Goal: Task Accomplishment & Management: Manage account settings

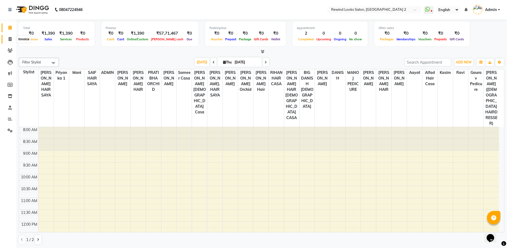
click at [9, 40] on icon at bounding box center [10, 39] width 3 height 4
select select "service"
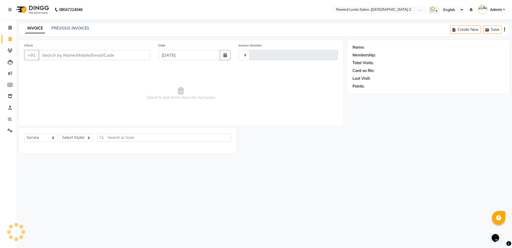
type input "9325"
select select "4640"
type input "96"
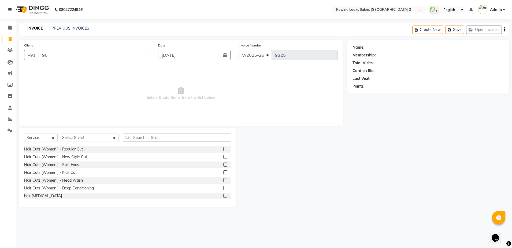
select select "27076"
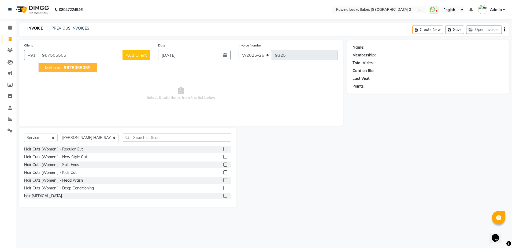
click at [60, 68] on span "mehram" at bounding box center [53, 67] width 17 height 5
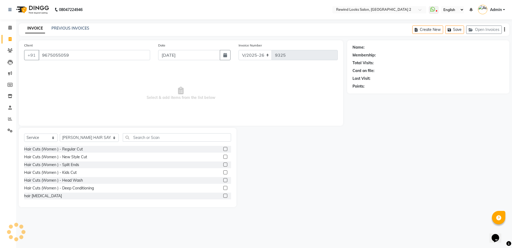
type input "9675055059"
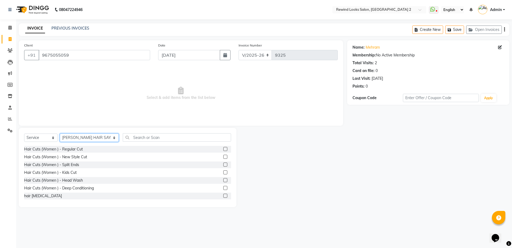
click at [79, 138] on select "Select Stylist aayat ADMIN Alfad hair Casa [PERSON_NAME] ([DEMOGRAPHIC_DATA] HA…" at bounding box center [89, 137] width 59 height 8
select select "42795"
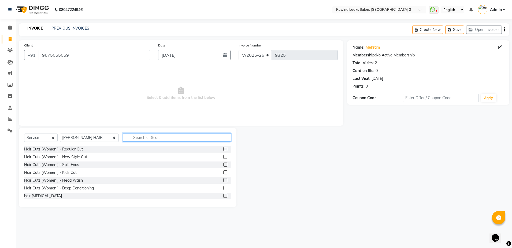
click at [146, 137] on input "text" at bounding box center [177, 137] width 108 height 8
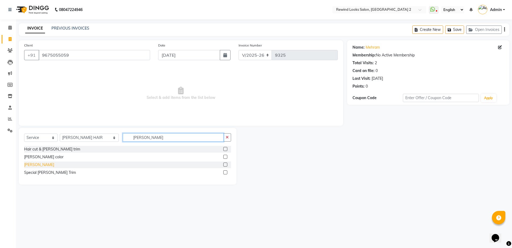
type input "[PERSON_NAME]"
click at [32, 166] on div "[PERSON_NAME]" at bounding box center [39, 165] width 30 height 6
checkbox input "false"
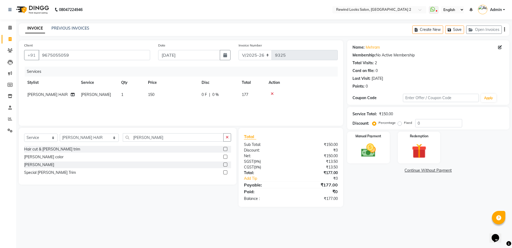
click at [505, 30] on icon "button" at bounding box center [504, 30] width 1 height 0
select select "27076"
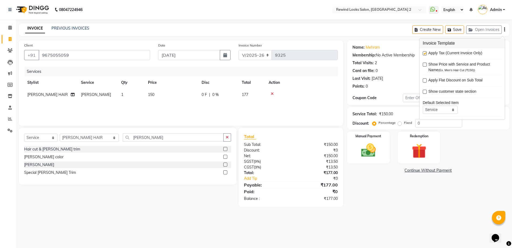
click at [424, 53] on label at bounding box center [425, 53] width 4 height 4
click at [424, 53] on input "checkbox" at bounding box center [424, 53] width 3 height 3
checkbox input "false"
click at [368, 154] on img at bounding box center [368, 150] width 25 height 18
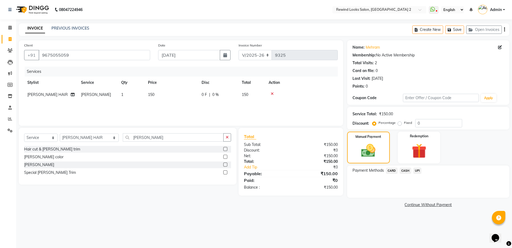
click at [417, 169] on span "UPI" at bounding box center [418, 170] width 8 height 6
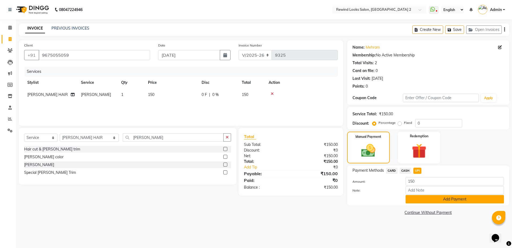
click at [414, 196] on button "Add Payment" at bounding box center [455, 199] width 98 height 8
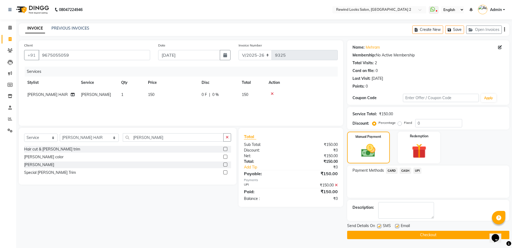
click at [399, 237] on button "Checkout" at bounding box center [428, 234] width 162 height 8
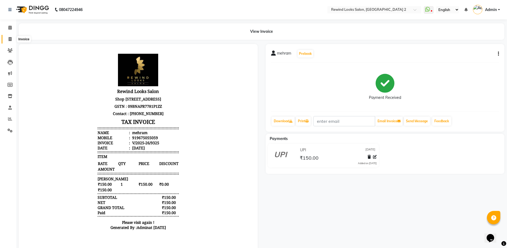
click at [10, 39] on icon at bounding box center [10, 39] width 3 height 4
select select "service"
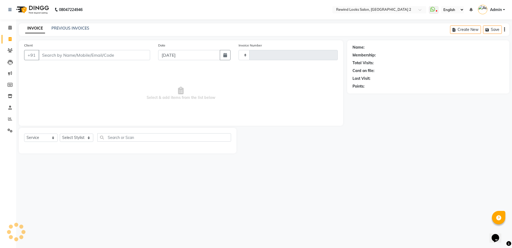
type input "9326"
select select "4640"
select select "27076"
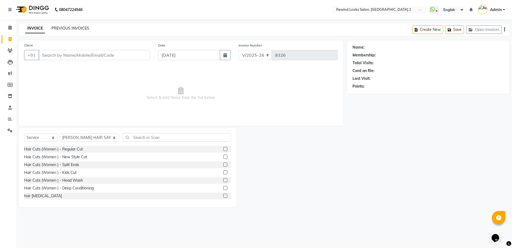
click at [77, 28] on link "PREVIOUS INVOICES" at bounding box center [70, 28] width 38 height 5
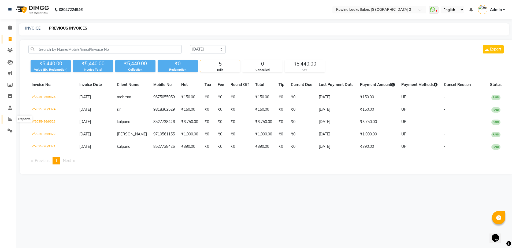
click at [11, 119] on icon at bounding box center [10, 119] width 4 height 4
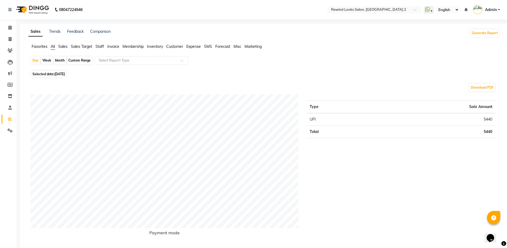
click at [43, 57] on div "Week" at bounding box center [47, 61] width 12 height 8
select select "9"
select select "2025"
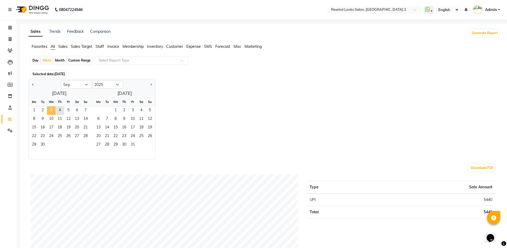
click at [53, 113] on span "3" at bounding box center [51, 110] width 9 height 9
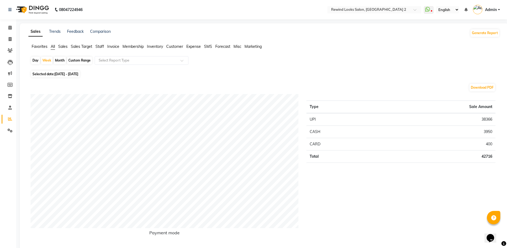
click at [100, 45] on span "Staff" at bounding box center [99, 46] width 9 height 5
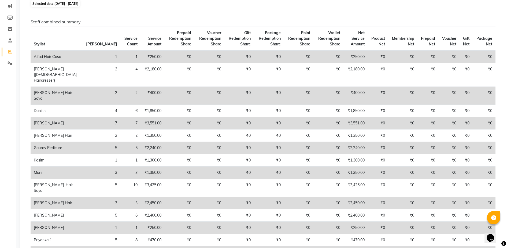
scroll to position [80, 0]
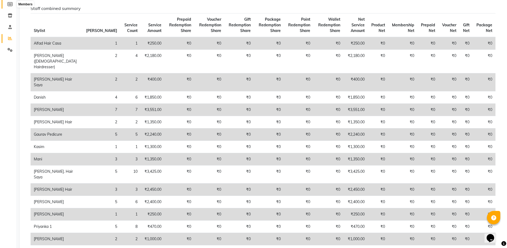
click at [11, 6] on span at bounding box center [9, 4] width 9 height 6
select select
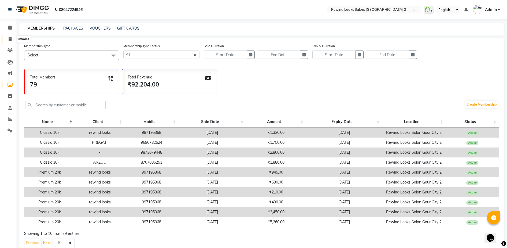
click at [9, 38] on icon at bounding box center [10, 39] width 3 height 4
select select "4640"
select select "service"
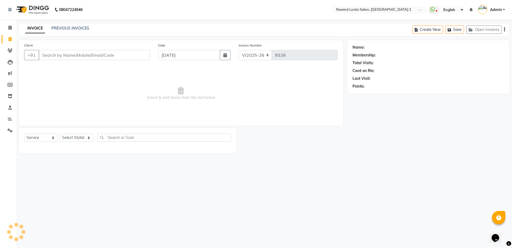
select select "27076"
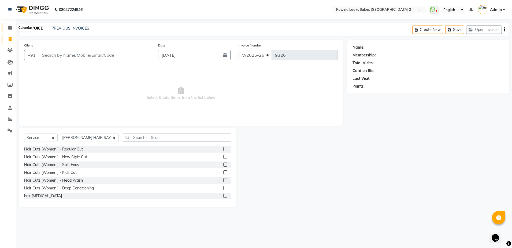
click at [12, 27] on icon at bounding box center [9, 27] width 3 height 4
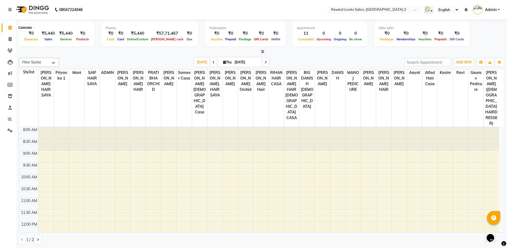
click at [7, 27] on span at bounding box center [9, 28] width 9 height 6
click at [9, 27] on icon at bounding box center [9, 27] width 3 height 4
click at [10, 37] on icon at bounding box center [10, 39] width 3 height 4
select select "service"
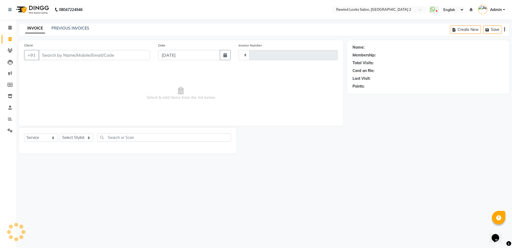
type input "9326"
select select "4640"
select select "27076"
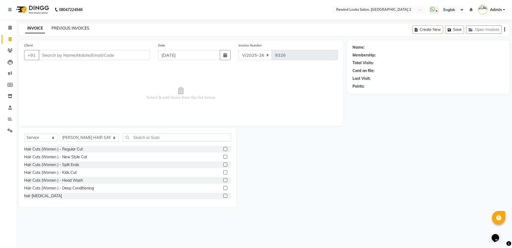
click at [72, 27] on link "PREVIOUS INVOICES" at bounding box center [70, 28] width 38 height 5
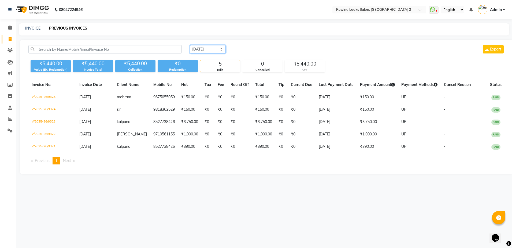
click at [200, 50] on select "[DATE] [DATE] Custom Range" at bounding box center [208, 49] width 36 height 8
select select "[DATE]"
click at [190, 45] on select "[DATE] [DATE] Custom Range" at bounding box center [208, 49] width 36 height 8
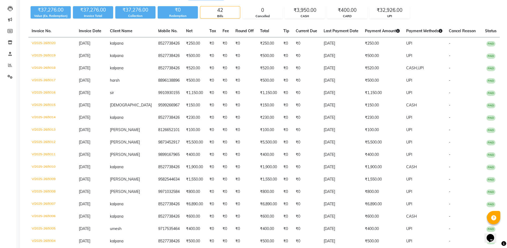
scroll to position [67, 0]
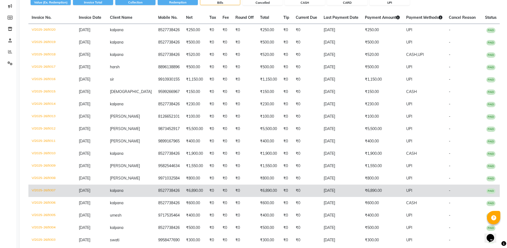
click at [343, 197] on td "[DATE]" at bounding box center [341, 190] width 41 height 12
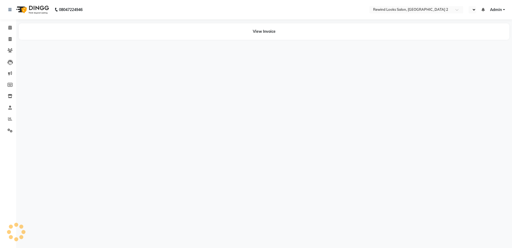
select select "en"
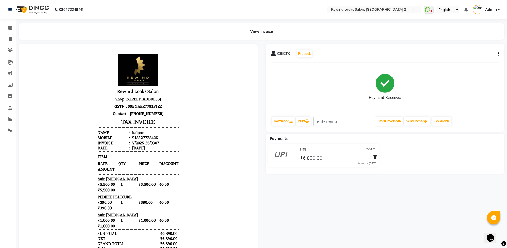
click at [499, 53] on div "kalpana Prebook Payment Received Download Print Email Invoice Send Message Feed…" at bounding box center [385, 87] width 239 height 87
click at [498, 53] on button "button" at bounding box center [497, 54] width 3 height 6
click at [466, 60] on div "Edit Invoice" at bounding box center [472, 60] width 37 height 7
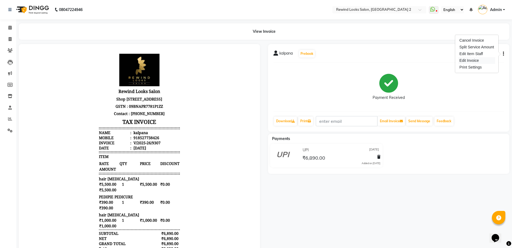
select select "service"
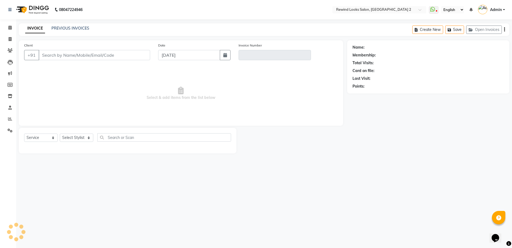
select select "27076"
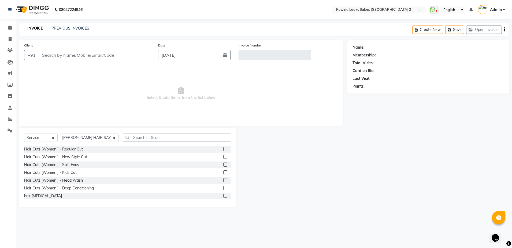
type input "8527738426"
type input "V/2025-26/9307"
select select "1: Object"
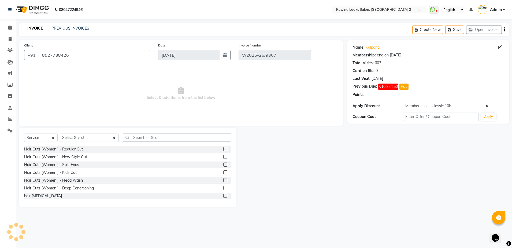
type input "[DATE]"
select select "select"
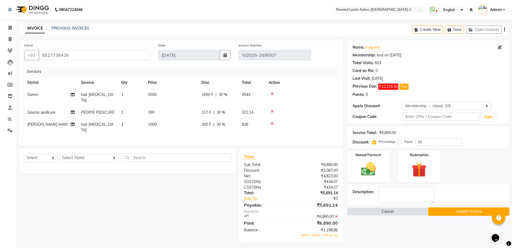
click at [29, 110] on span "Gaurav pedicure" at bounding box center [41, 112] width 28 height 5
select select "87740"
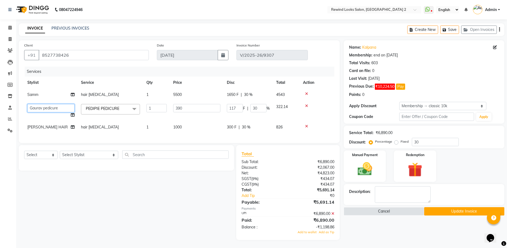
click at [44, 104] on select "aayat ADMIN Alfad hair Casa ARBAZ (MALE HAIRDRESSER) ASHWANI HAIR SAYA BIG DANI…" at bounding box center [50, 108] width 47 height 8
select select "58106"
click at [461, 216] on div "Name: Kalpana Membership: end on 07-09-2025 Total Visits: 603 Card on file: 0 L…" at bounding box center [426, 139] width 165 height 199
click at [178, 94] on span "5500" at bounding box center [177, 94] width 9 height 5
select select "69064"
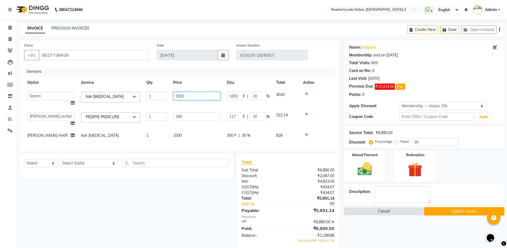
click at [180, 95] on input "5500" at bounding box center [196, 96] width 47 height 8
type input "5000"
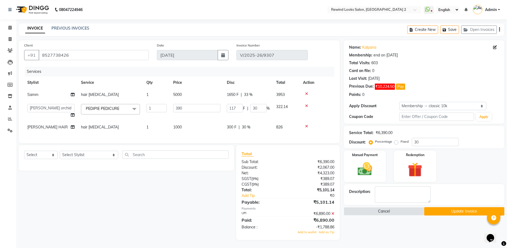
click at [177, 135] on div "Services Stylist Service Qty Price Disc Total Action Samm hair botox 1 5000 165…" at bounding box center [179, 102] width 310 height 71
click at [178, 126] on span "1000" at bounding box center [177, 126] width 9 height 5
select select "74790"
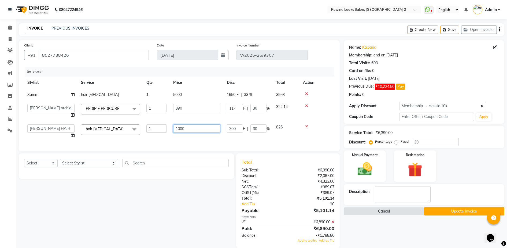
click at [180, 127] on input "1000" at bounding box center [196, 128] width 47 height 8
type input "1500"
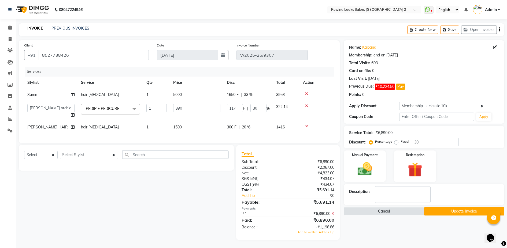
click at [187, 159] on div "Select Service Product Membership Package Voucher Prepaid Gift Card Select Styl…" at bounding box center [126, 157] width 215 height 25
click at [260, 108] on input "30" at bounding box center [259, 108] width 16 height 8
type input "3"
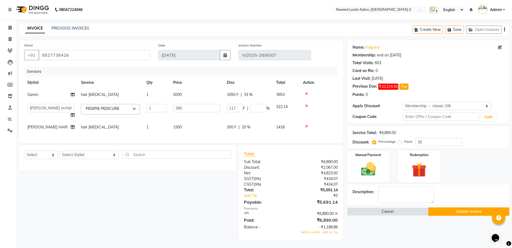
click at [247, 128] on div "Services Stylist Service Qty Price Disc Total Action Samm hair botox 1 5000 165…" at bounding box center [181, 102] width 314 height 71
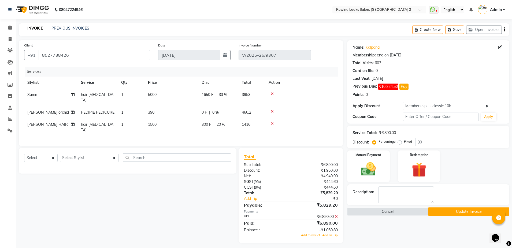
click at [221, 121] on span "20 %" at bounding box center [221, 124] width 9 height 6
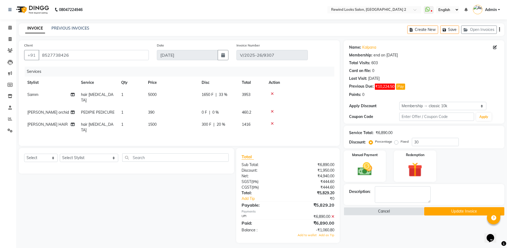
select select "74790"
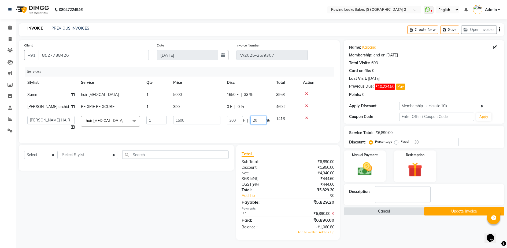
click at [259, 120] on input "20" at bounding box center [259, 120] width 16 height 8
type input "2"
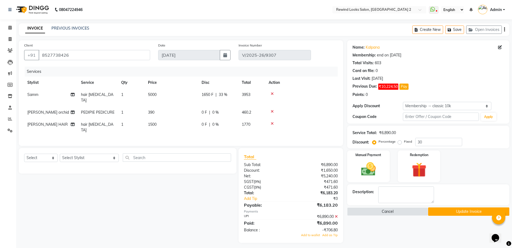
click at [250, 97] on tr "Samm hair botox 1 5000 1650 F | 33 % 3953" at bounding box center [181, 98] width 314 height 18
click at [223, 94] on span "33 %" at bounding box center [223, 95] width 9 height 6
select select "69064"
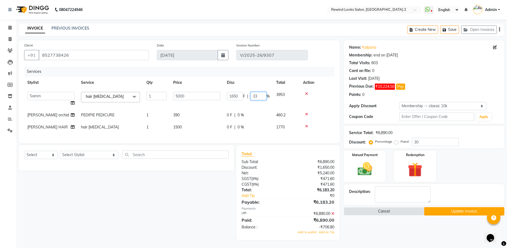
click at [261, 94] on input "33" at bounding box center [259, 96] width 16 height 8
type input "3"
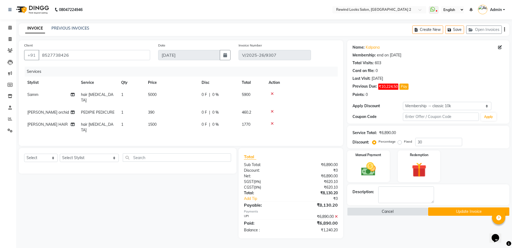
click at [282, 153] on div "Total Sub Total: ₹6,890.00 Discount: ₹0 Net: ₹6,890.00 SGST ( 9% ) ₹620.10 CGST…" at bounding box center [291, 193] width 105 height 90
click at [505, 30] on icon "button" at bounding box center [504, 30] width 1 height 0
select select "27076"
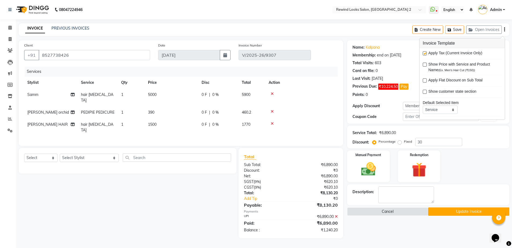
click at [424, 53] on label at bounding box center [425, 53] width 4 height 4
click at [424, 53] on input "checkbox" at bounding box center [424, 53] width 3 height 3
checkbox input "false"
click at [471, 157] on div "Manual Payment Redemption" at bounding box center [428, 166] width 170 height 32
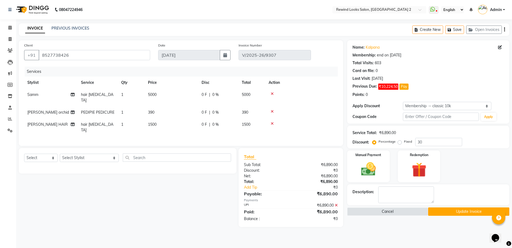
click at [463, 211] on button "Update Invoice" at bounding box center [468, 211] width 81 height 8
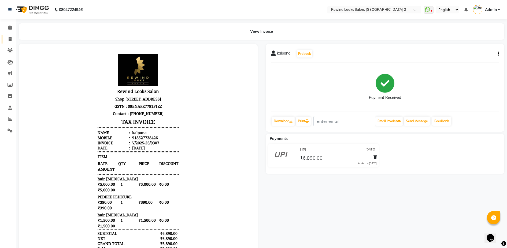
click at [12, 42] on link "Invoice" at bounding box center [8, 39] width 13 height 9
select select "service"
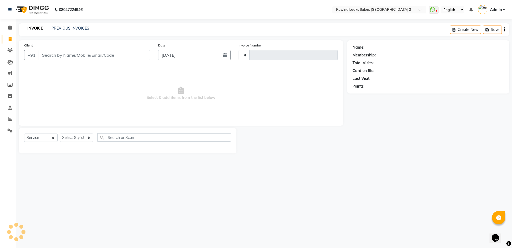
type input "9326"
select select "4640"
select select "27076"
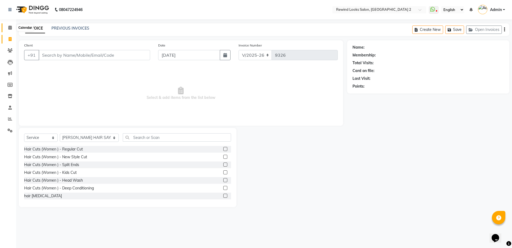
click at [10, 29] on icon at bounding box center [9, 27] width 3 height 4
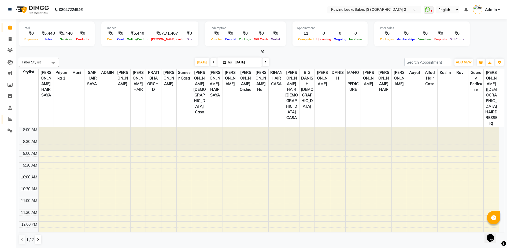
click at [10, 117] on icon at bounding box center [10, 119] width 4 height 4
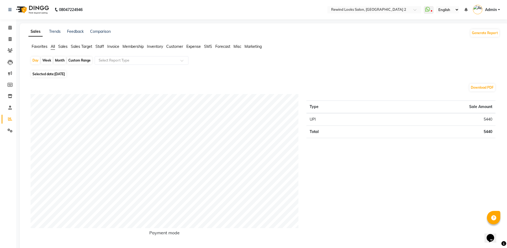
click at [45, 61] on div "Week" at bounding box center [47, 61] width 12 height 8
select select "9"
select select "2025"
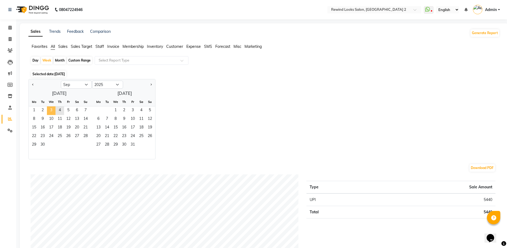
click at [51, 111] on span "3" at bounding box center [51, 110] width 9 height 9
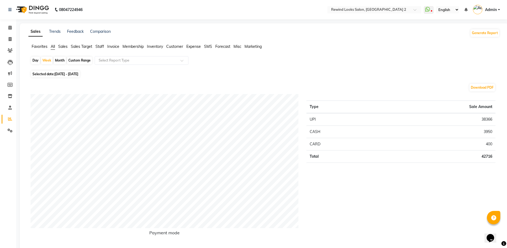
click at [101, 47] on span "Staff" at bounding box center [99, 46] width 9 height 5
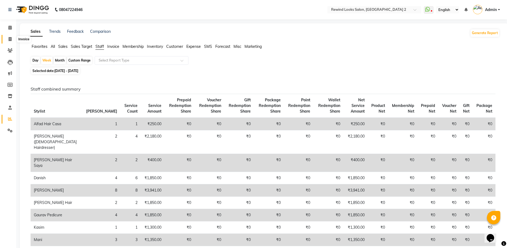
click at [11, 41] on span at bounding box center [9, 39] width 9 height 6
select select "service"
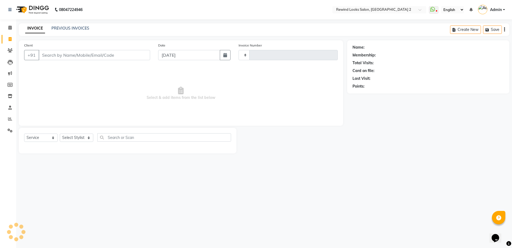
type input "9330"
select select "4640"
select select "27076"
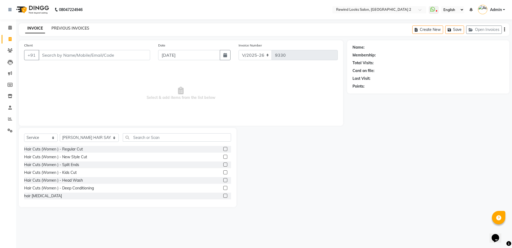
click at [59, 29] on link "PREVIOUS INVOICES" at bounding box center [70, 28] width 38 height 5
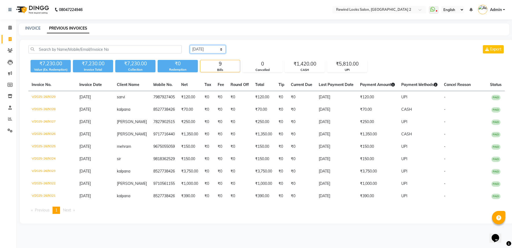
click at [205, 50] on select "[DATE] [DATE] Custom Range" at bounding box center [208, 49] width 36 height 8
select select "[DATE]"
click at [190, 45] on select "[DATE] [DATE] Custom Range" at bounding box center [208, 49] width 36 height 8
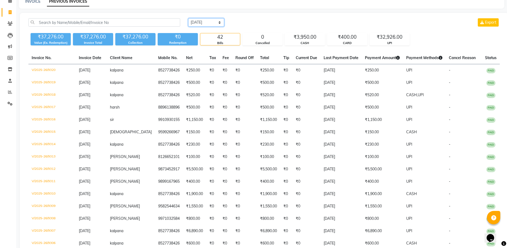
scroll to position [40, 0]
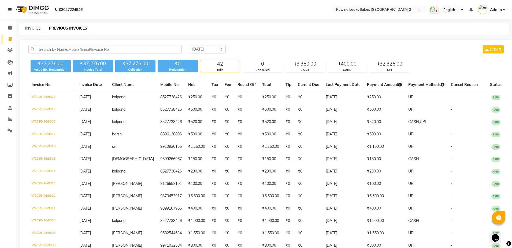
select select "4640"
select select "service"
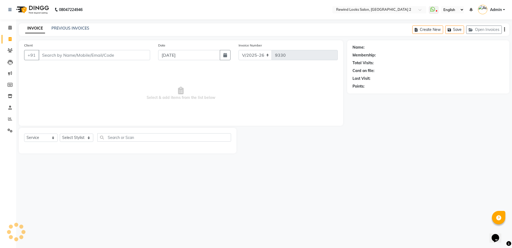
select select "27076"
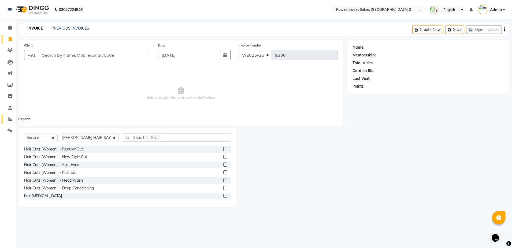
click at [8, 121] on span at bounding box center [9, 119] width 9 height 6
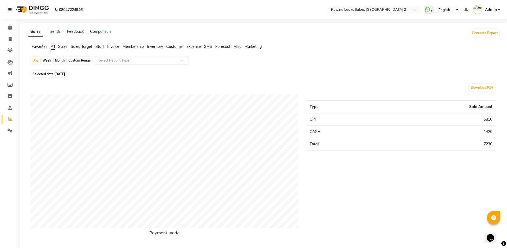
click at [47, 60] on div "Week" at bounding box center [47, 61] width 12 height 8
select select "9"
select select "2025"
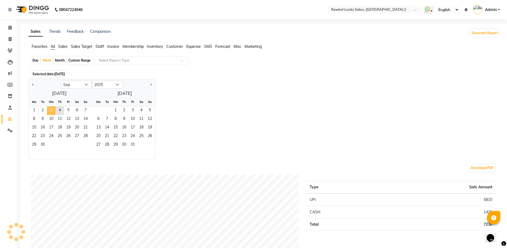
click at [49, 112] on span "3" at bounding box center [51, 110] width 9 height 9
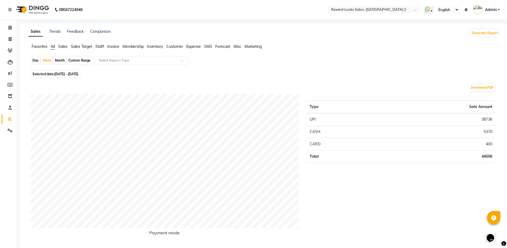
click at [100, 49] on span "Staff" at bounding box center [99, 46] width 9 height 5
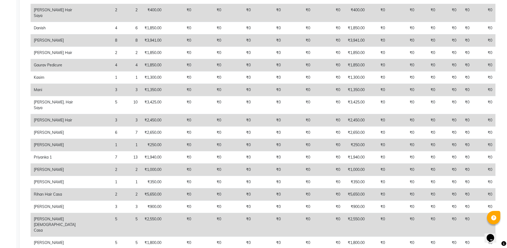
scroll to position [152, 0]
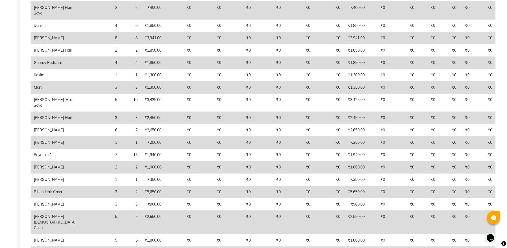
select select "service"
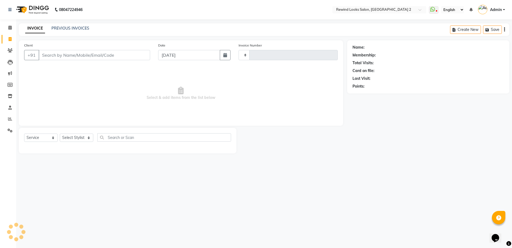
type input "9330"
select select "4640"
select select "27076"
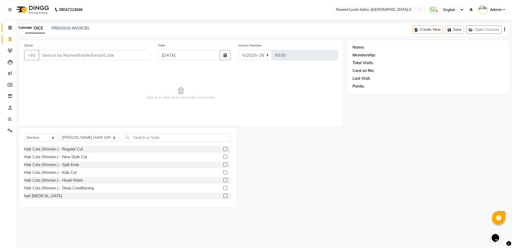
click at [9, 30] on span at bounding box center [9, 28] width 9 height 6
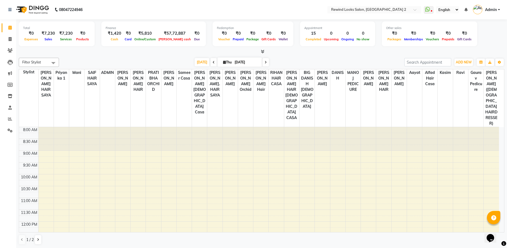
click at [100, 33] on div "Total ₹0 Expenses ₹7,230 Sales ₹7,230 Services ₹0 Products Finance ₹1,420 Cash …" at bounding box center [262, 34] width 486 height 26
click at [101, 9] on nav "08047224946 Select Location × Rewind Looks Salon, Gaur City 2 WhatsApp Status ✕…" at bounding box center [253, 9] width 507 height 19
